Goal: Information Seeking & Learning: Learn about a topic

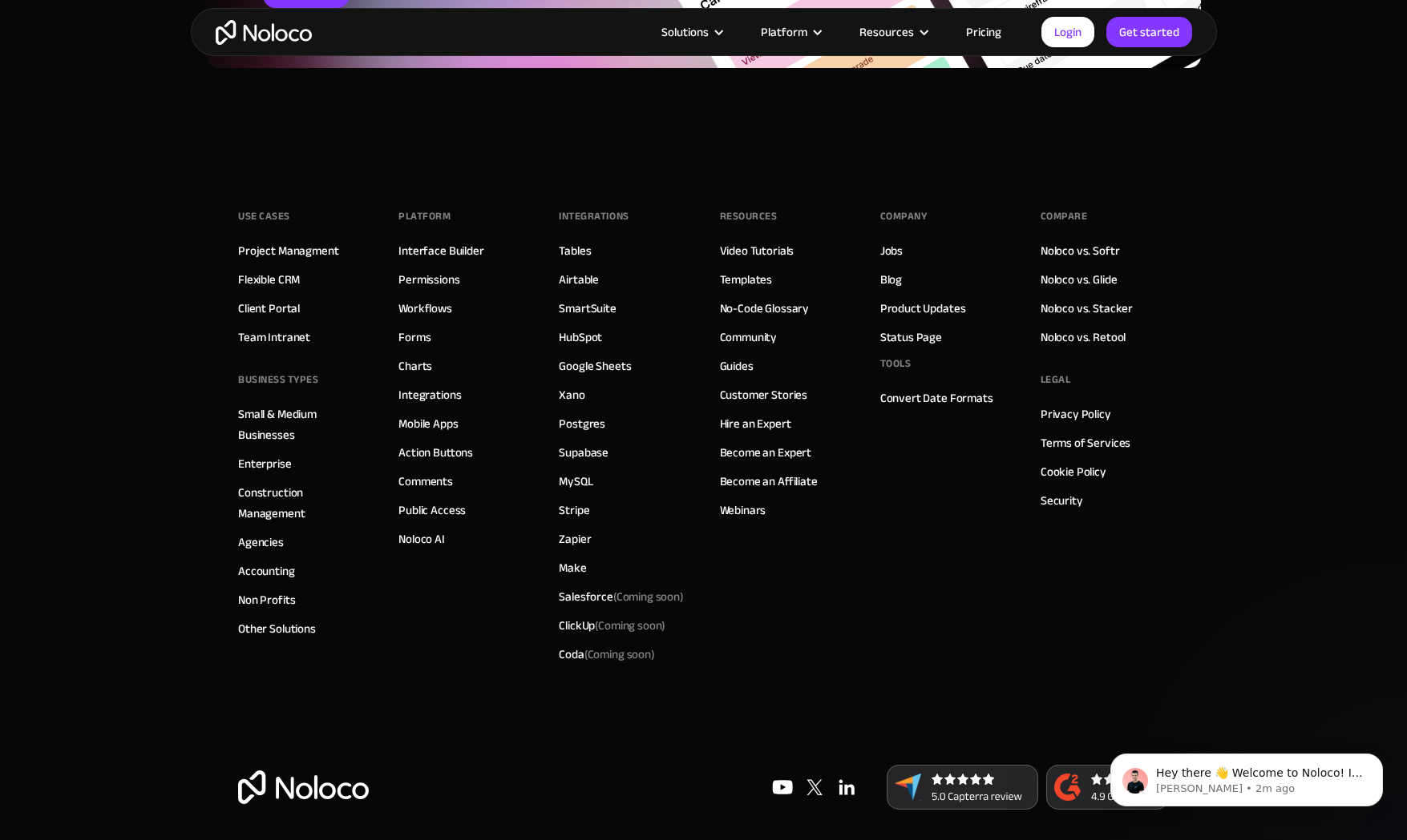
scroll to position [2982, 0]
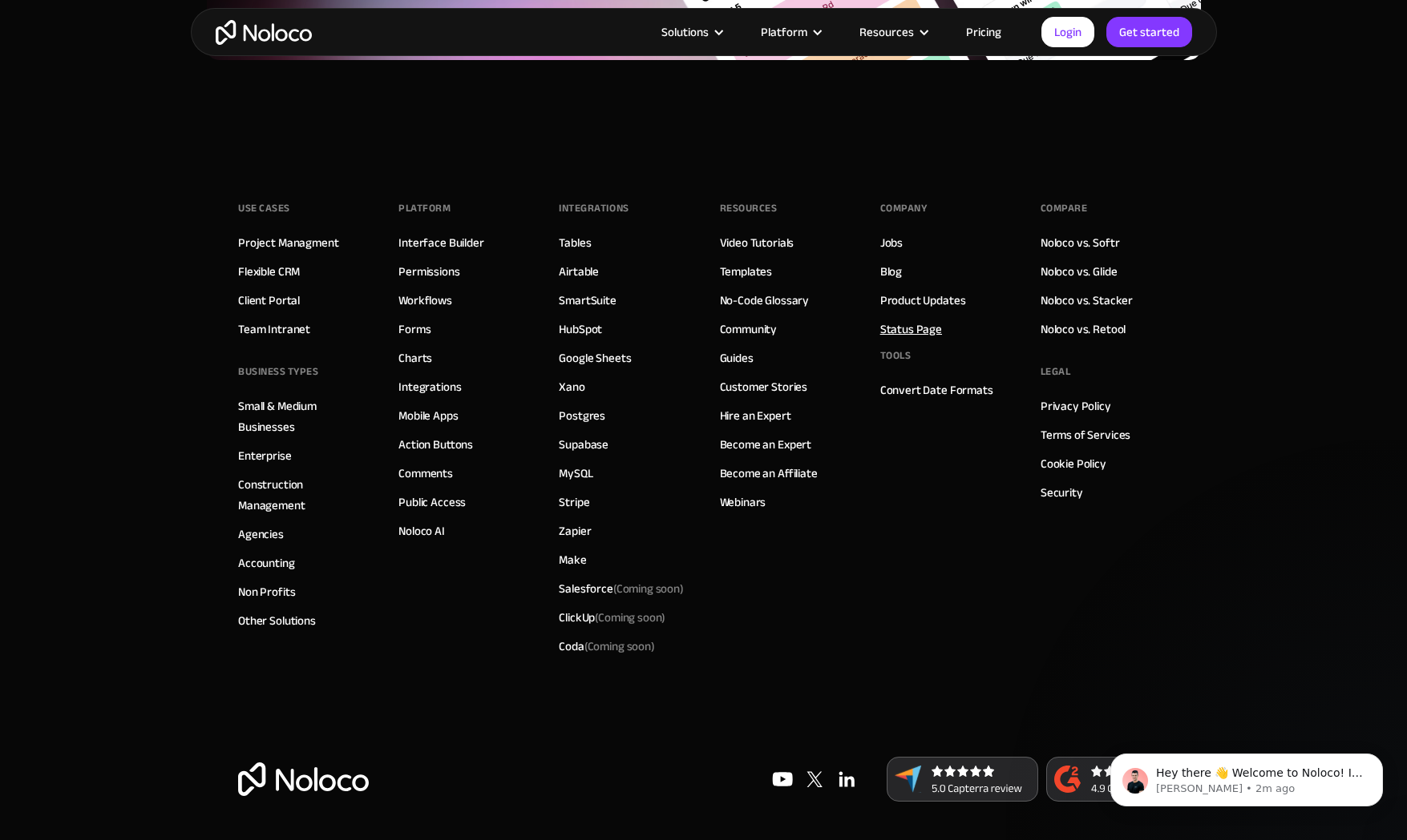
click at [914, 330] on link "Status Page" at bounding box center [910, 330] width 62 height 21
click at [795, 544] on div "Resources Video Tutorials Templates No-Code Glossary Community Guides Customer …" at bounding box center [784, 429] width 129 height 465
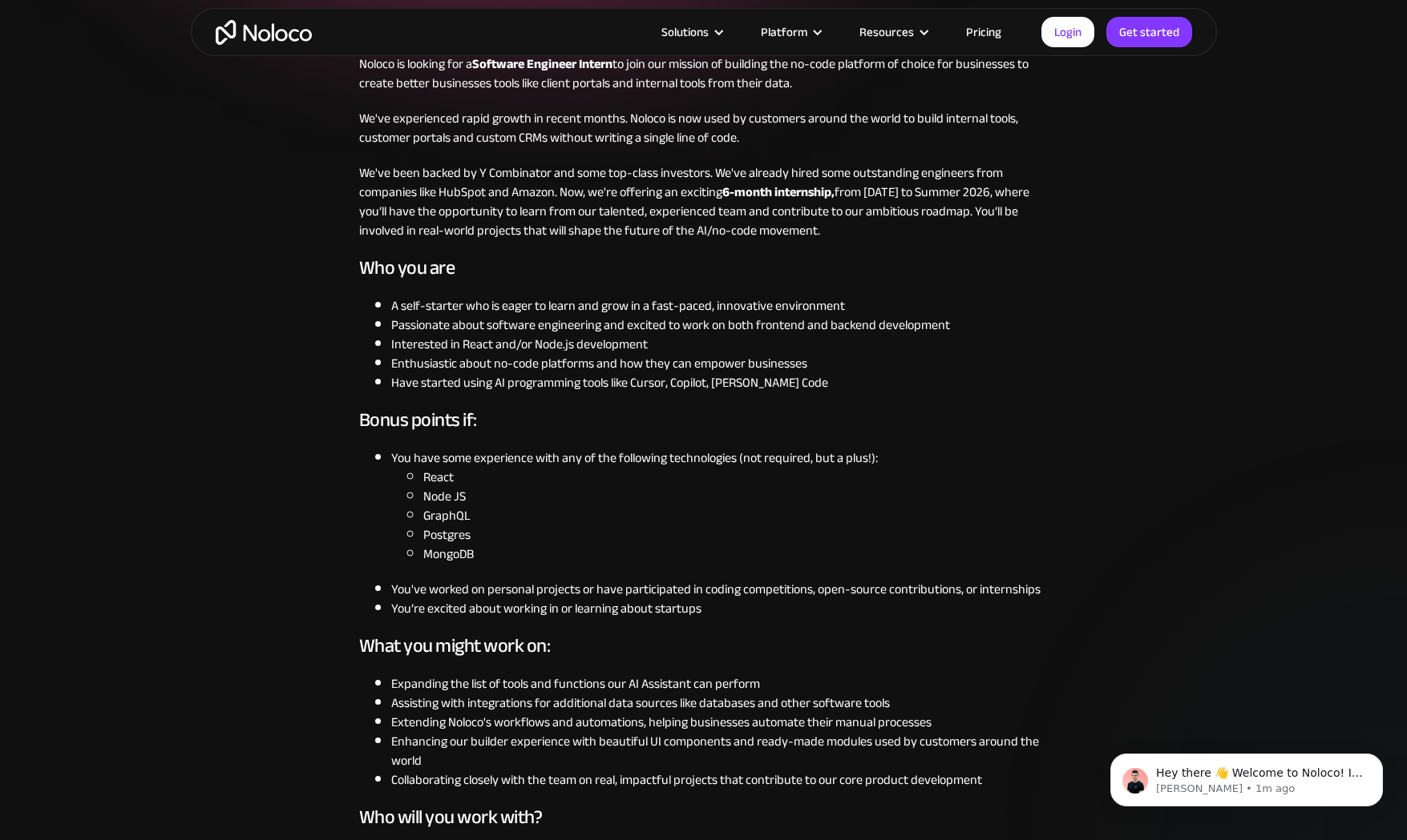
scroll to position [413, 0]
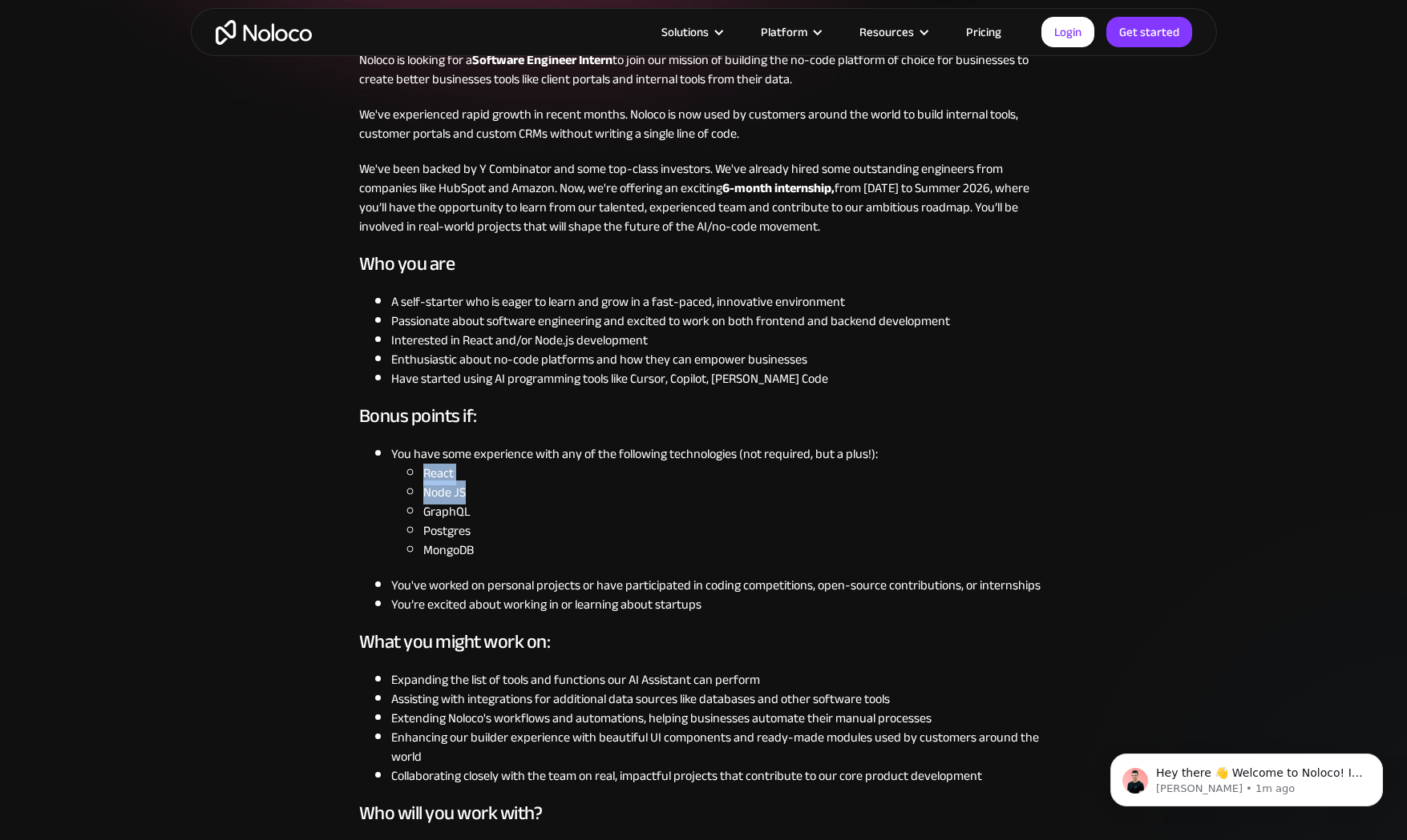
drag, startPoint x: 425, startPoint y: 475, endPoint x: 476, endPoint y: 490, distance: 53.2
click at [476, 490] on ul "React Node JS GraphQL Postgres MongoDB" at bounding box center [720, 512] width 658 height 96
click at [476, 490] on li "Node JS" at bounding box center [735, 493] width 625 height 19
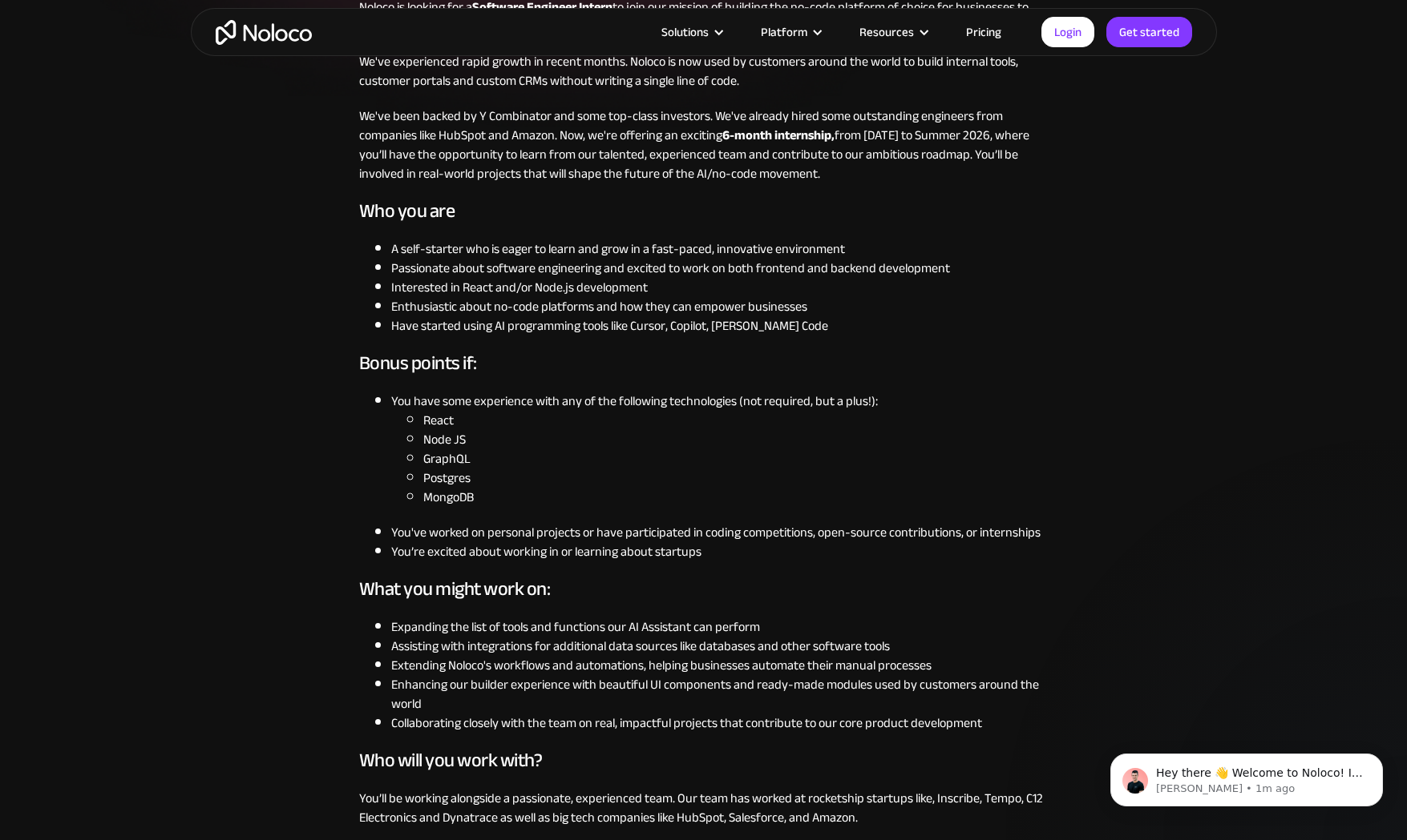
scroll to position [469, 0]
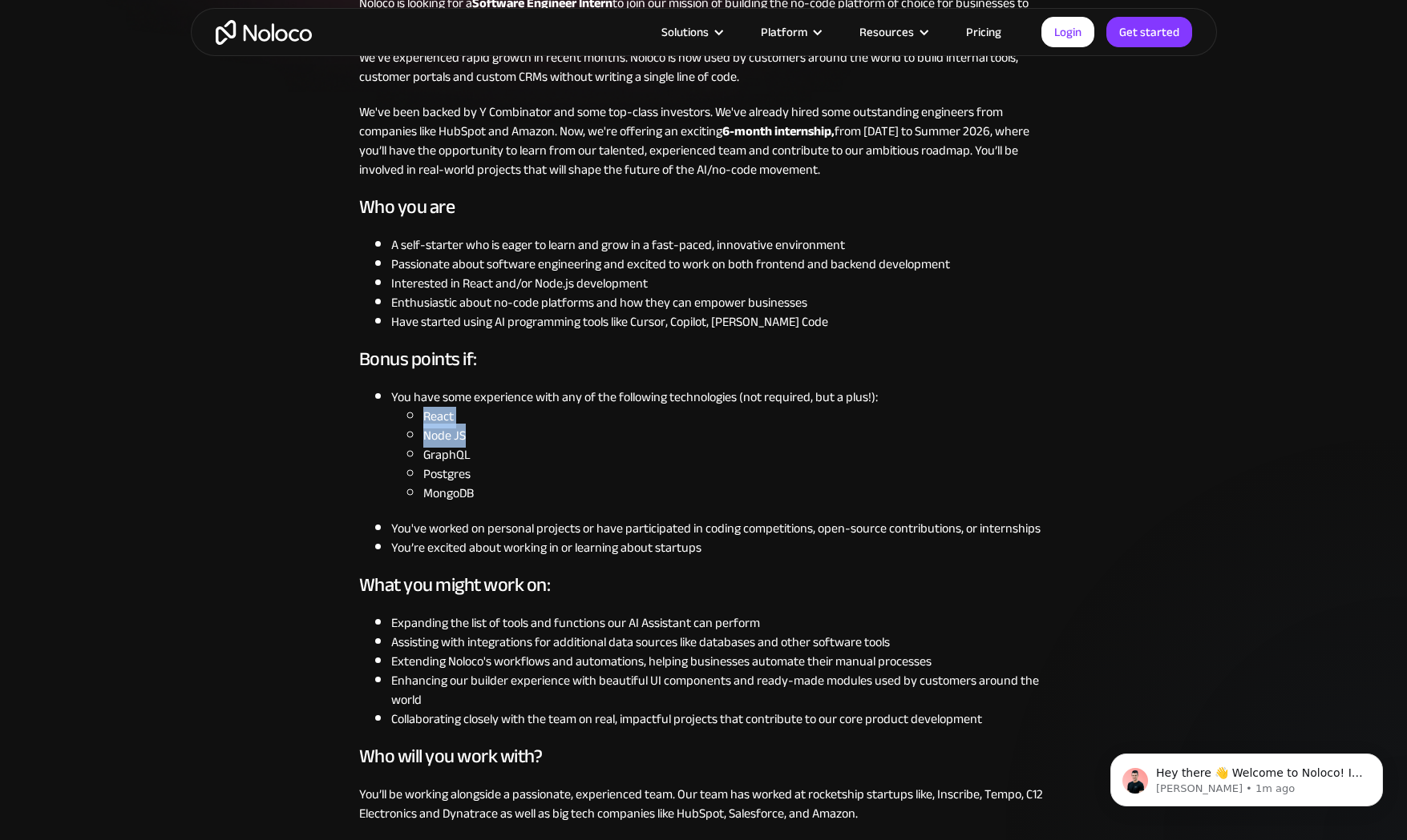
drag, startPoint x: 464, startPoint y: 434, endPoint x: 419, endPoint y: 413, distance: 49.7
click at [419, 413] on ul "React Node JS GraphQL Postgres MongoDB" at bounding box center [720, 455] width 658 height 96
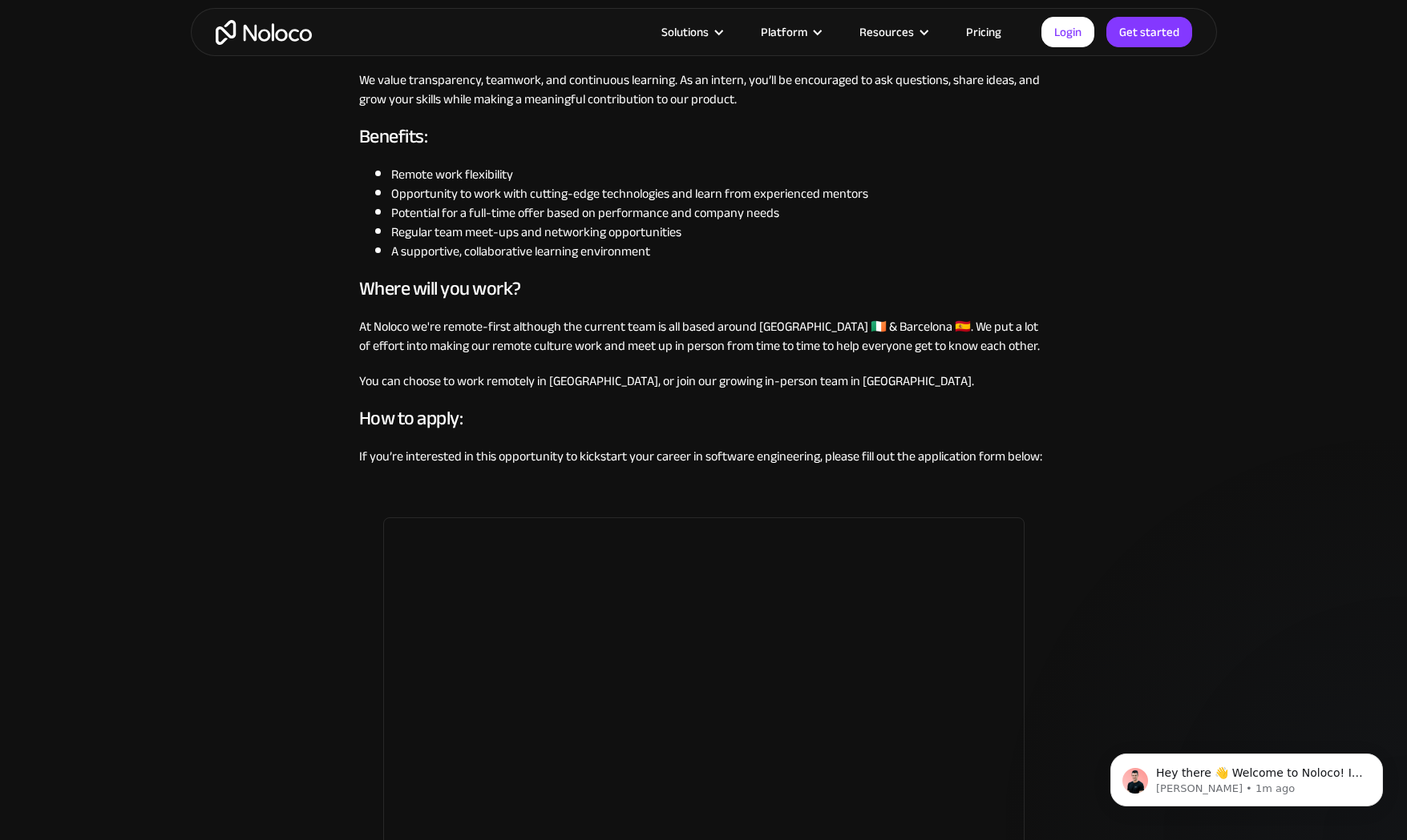
scroll to position [1322, 0]
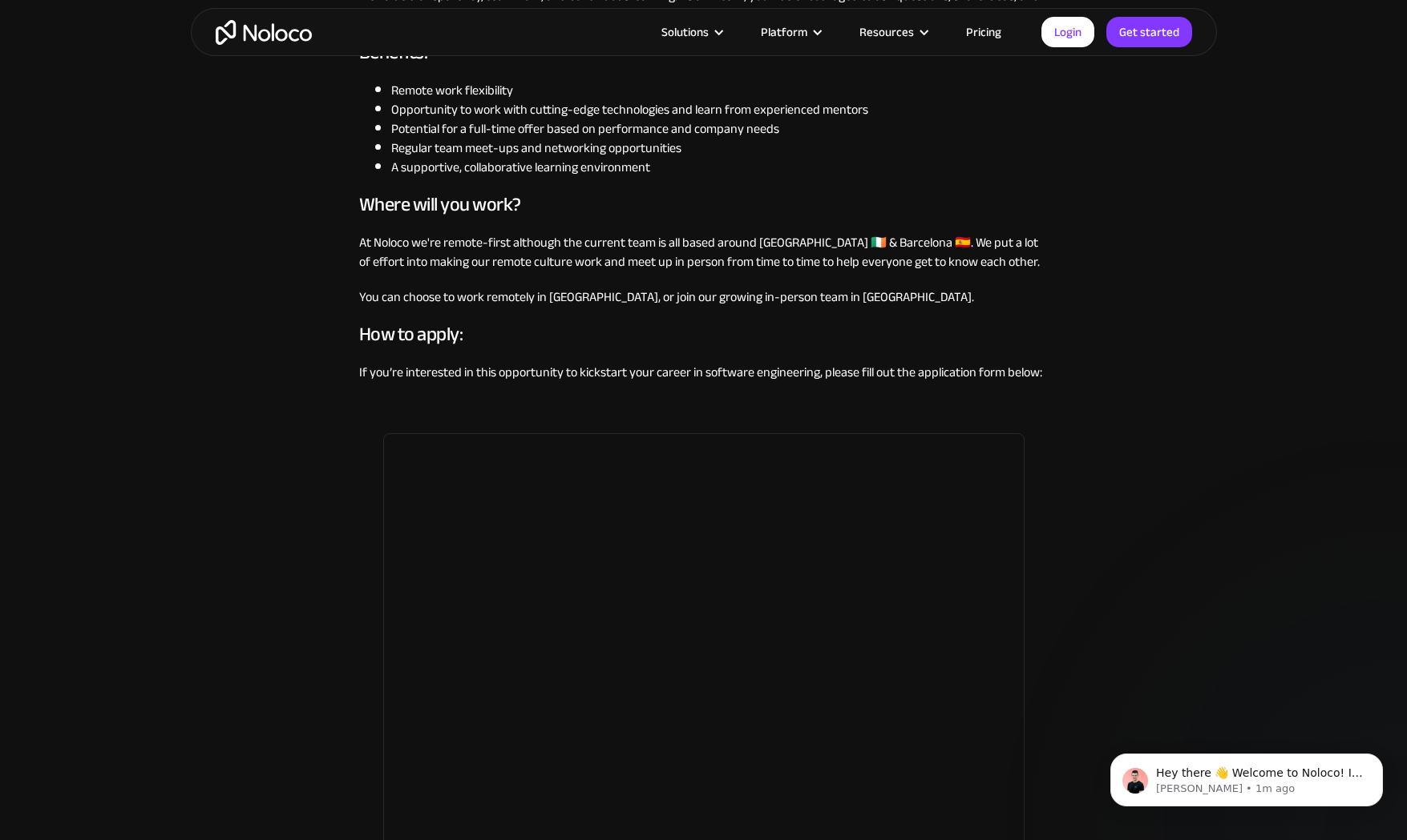
click at [497, 246] on p "At Noloco we're remote-first although the current team is all based around Dubl…" at bounding box center [704, 253] width 689 height 38
drag, startPoint x: 671, startPoint y: 285, endPoint x: 825, endPoint y: 271, distance: 154.6
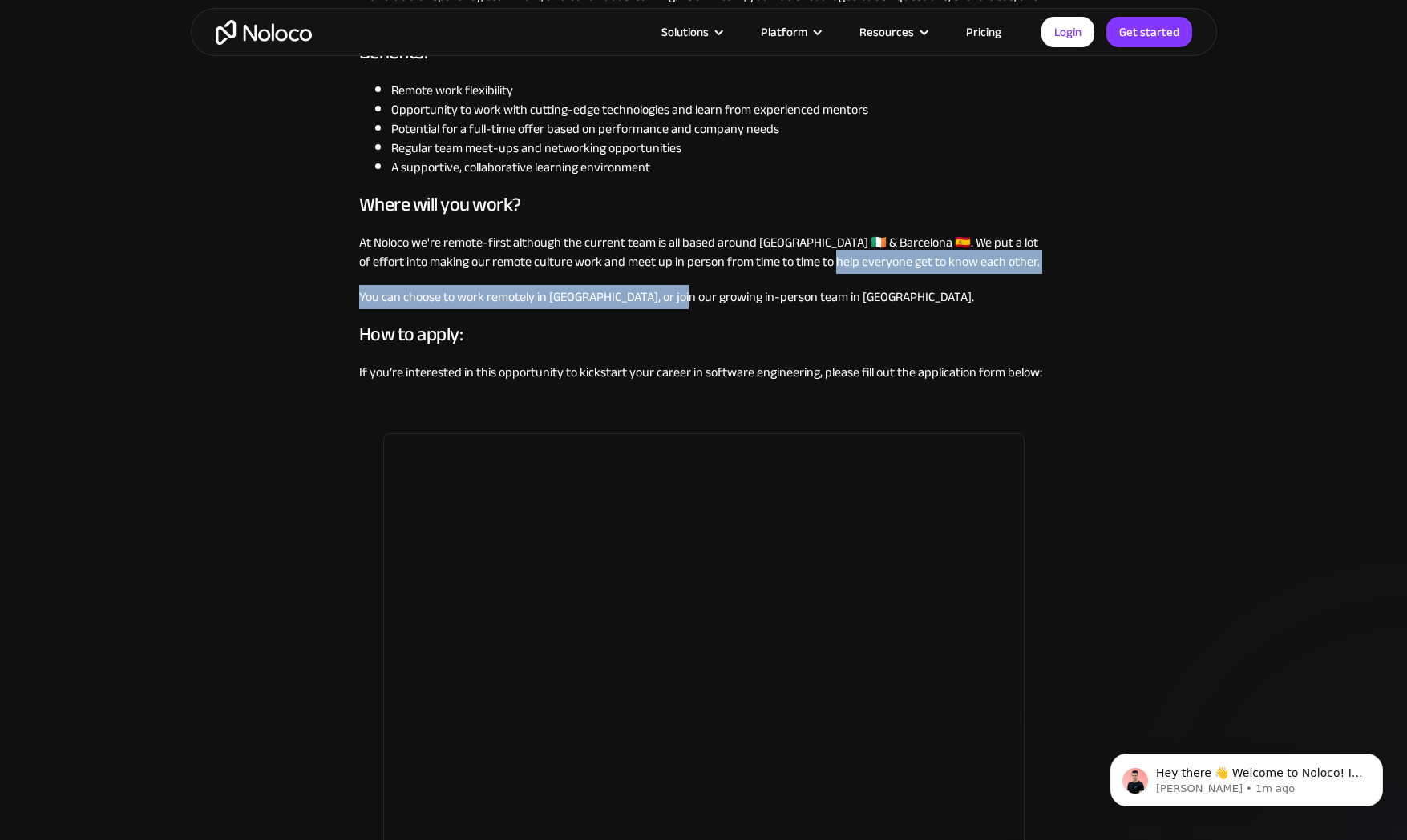
click at [825, 271] on p "At Noloco we're remote-first although the current team is all based around Dubl…" at bounding box center [704, 253] width 689 height 38
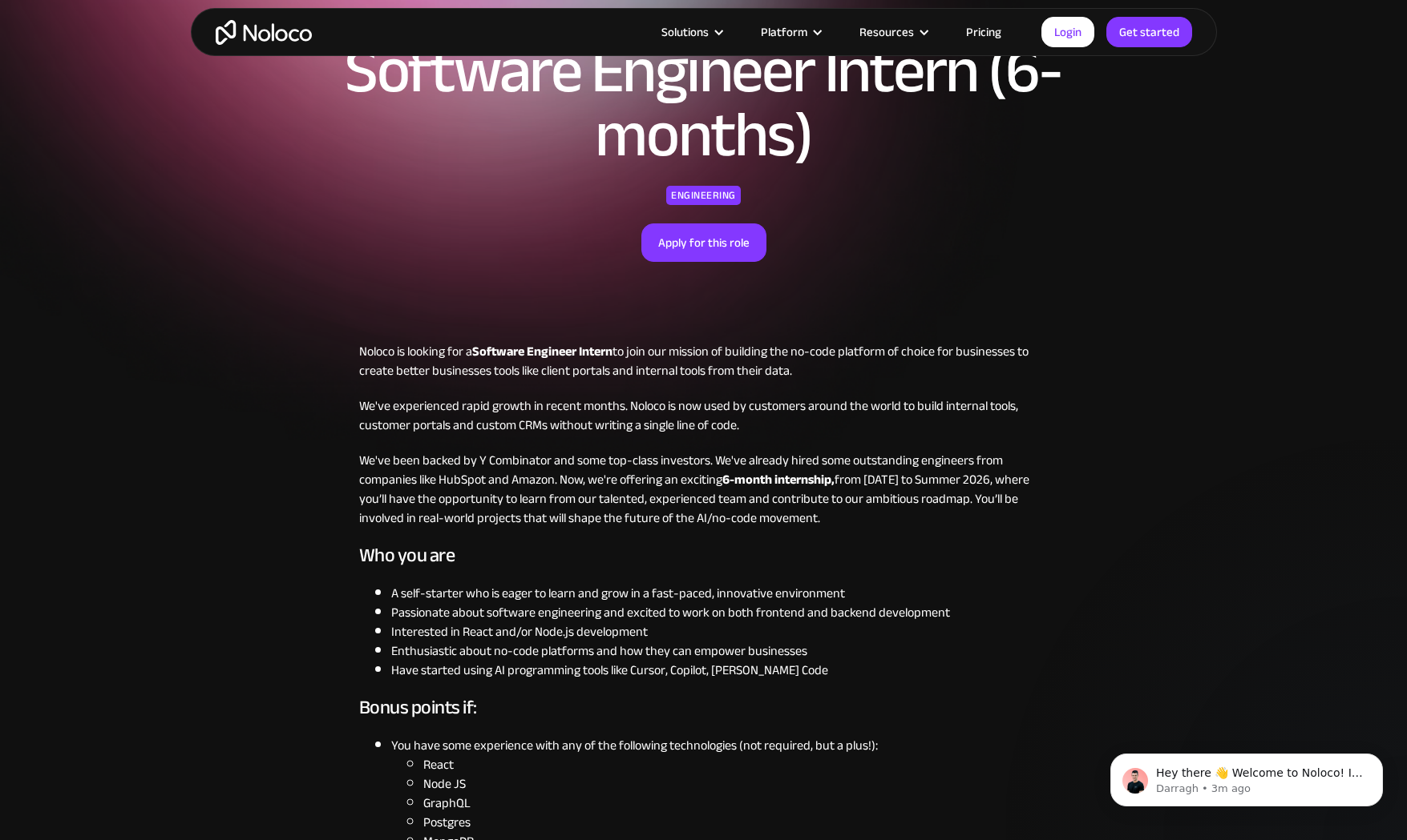
scroll to position [0, 0]
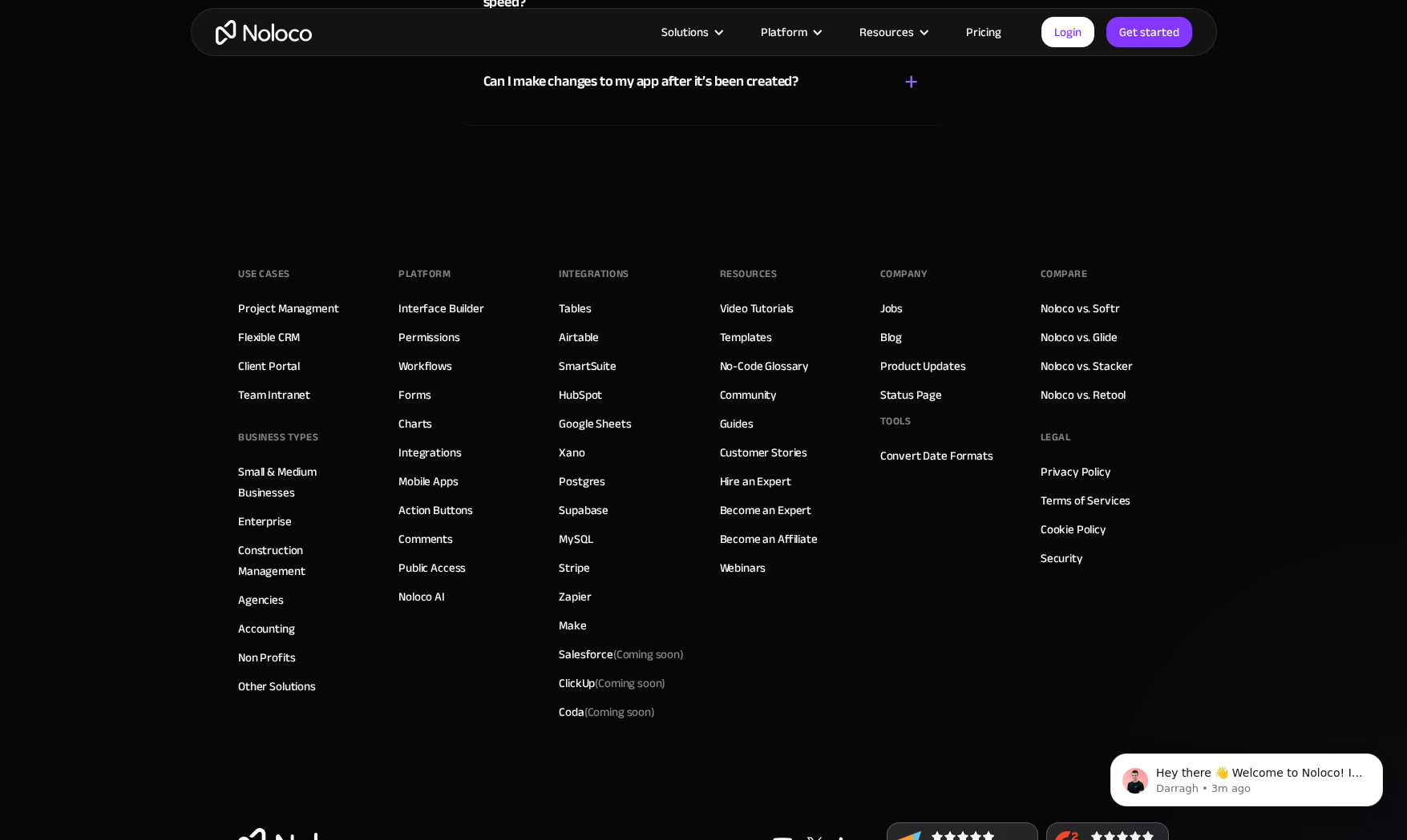
scroll to position [9002, 0]
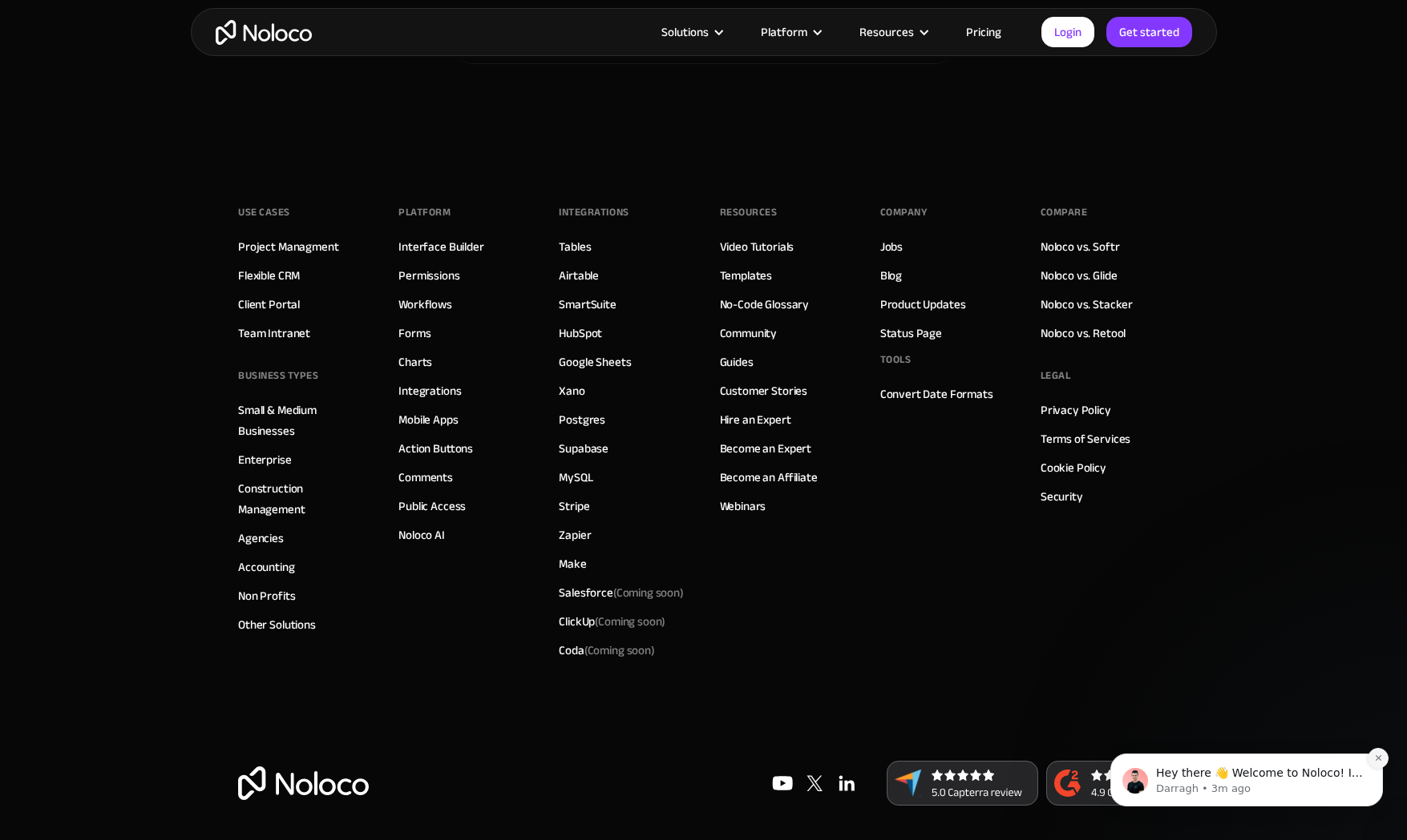
click at [1381, 762] on icon "Dismiss notification" at bounding box center [1378, 758] width 9 height 9
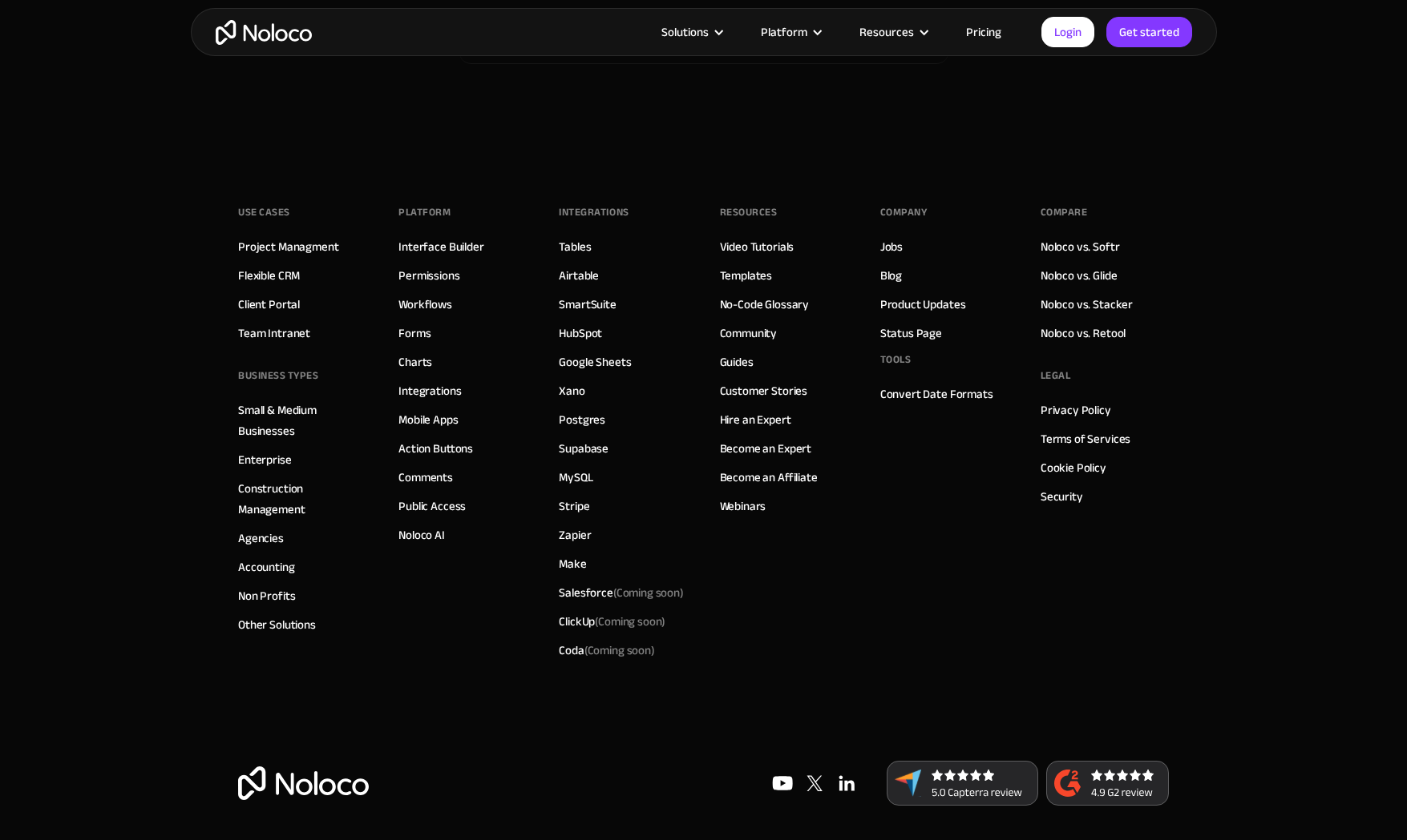
click at [1283, 670] on footer "Use Cases Project Managment Flexible CRM Client Portal Team Intranet BUSINESS T…" at bounding box center [703, 499] width 1407 height 694
